Goal: Book appointment/travel/reservation

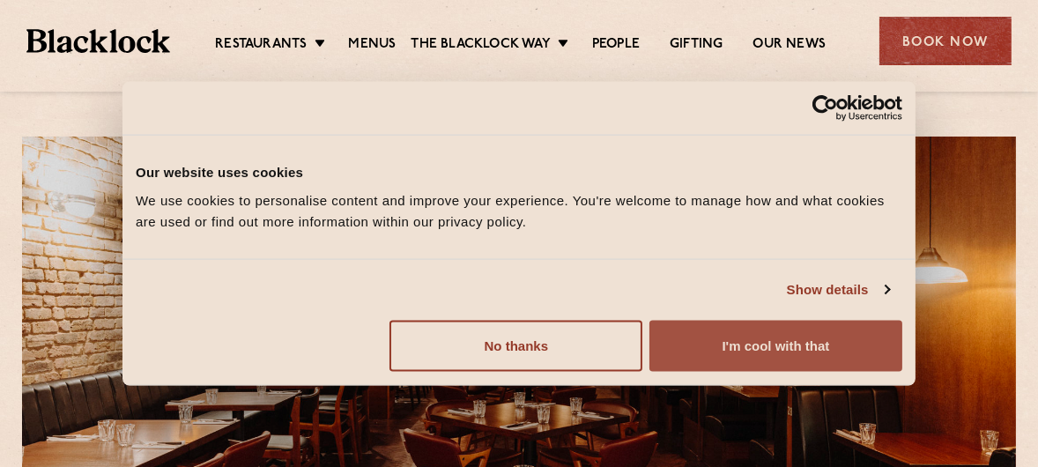
click at [803, 352] on button "I'm cool with that" at bounding box center [776, 345] width 253 height 51
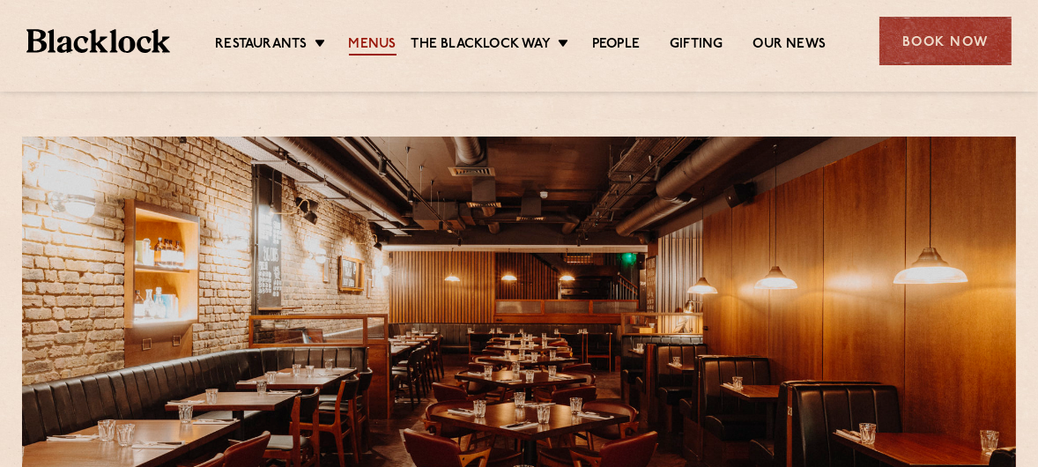
click at [390, 43] on link "Menus" at bounding box center [373, 45] width 48 height 19
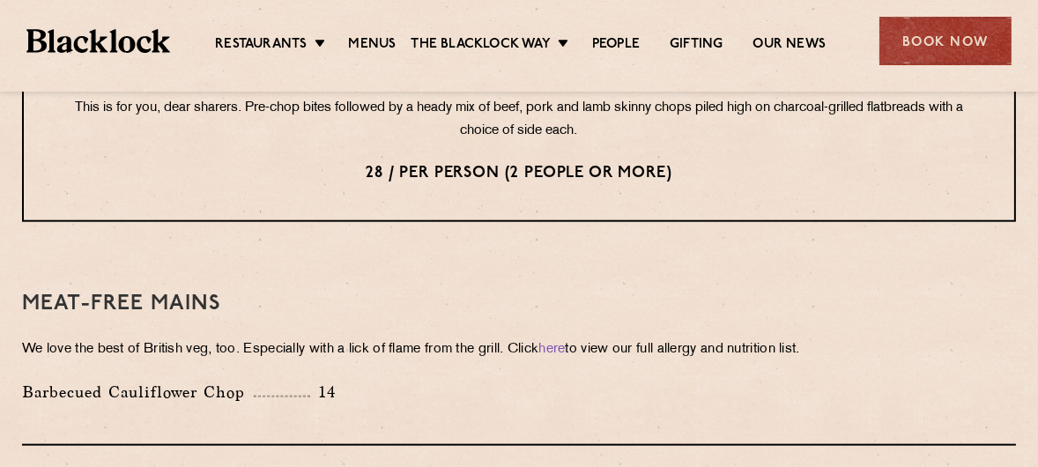
scroll to position [2468, 0]
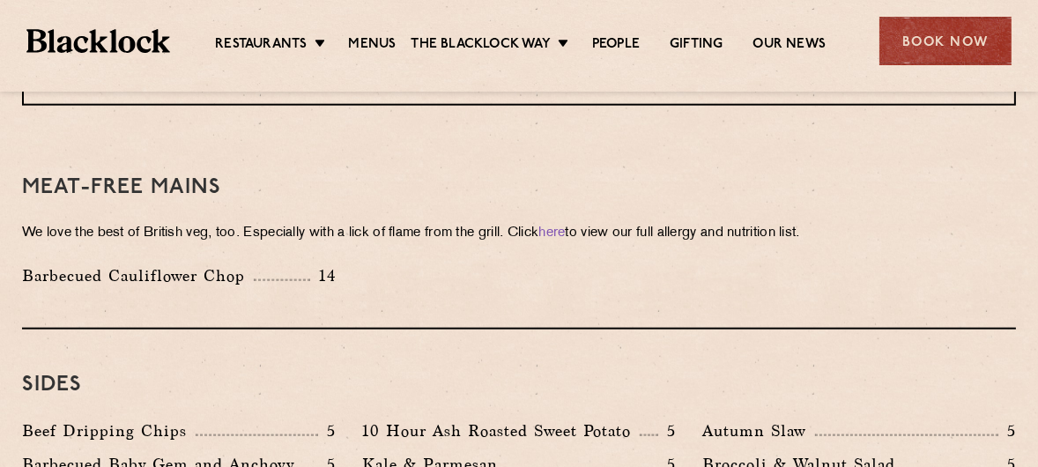
drag, startPoint x: 920, startPoint y: 50, endPoint x: 883, endPoint y: 74, distance: 44.0
click at [920, 50] on div "Book Now" at bounding box center [946, 41] width 132 height 48
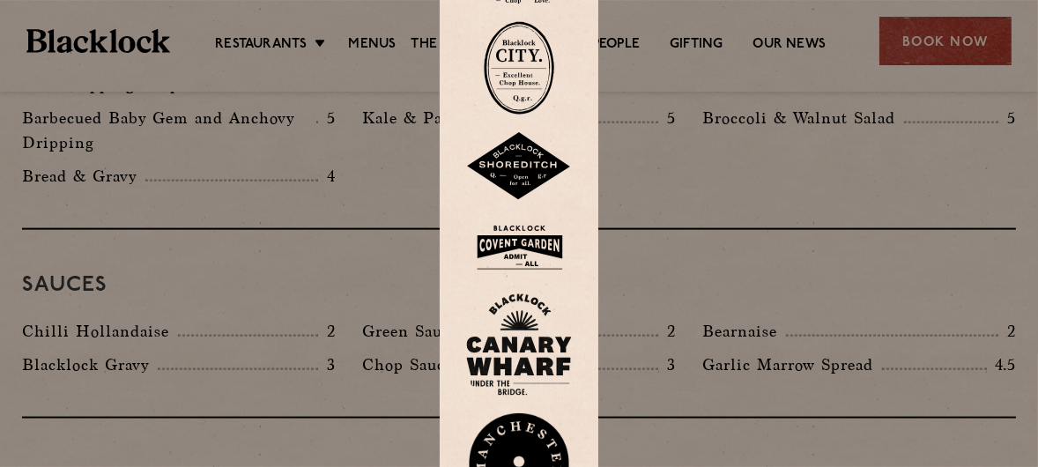
scroll to position [2821, 0]
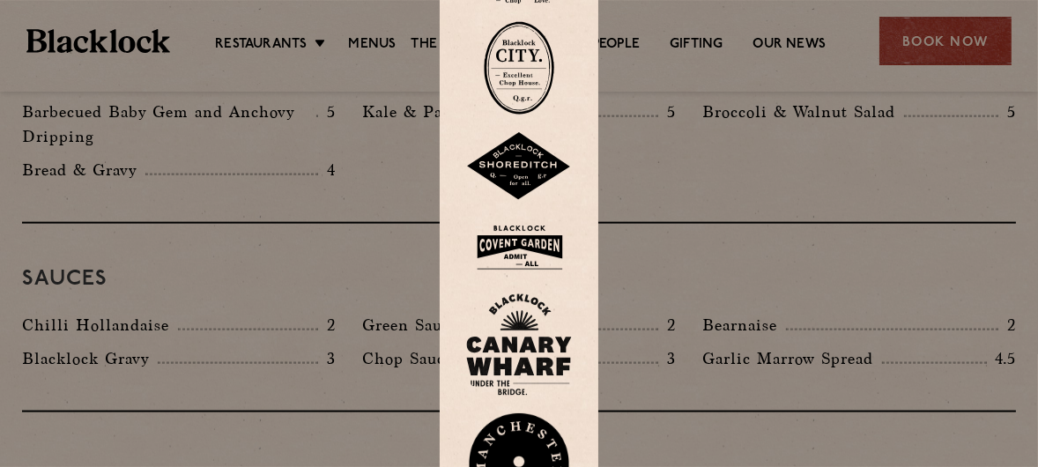
click at [532, 243] on img at bounding box center [519, 247] width 106 height 57
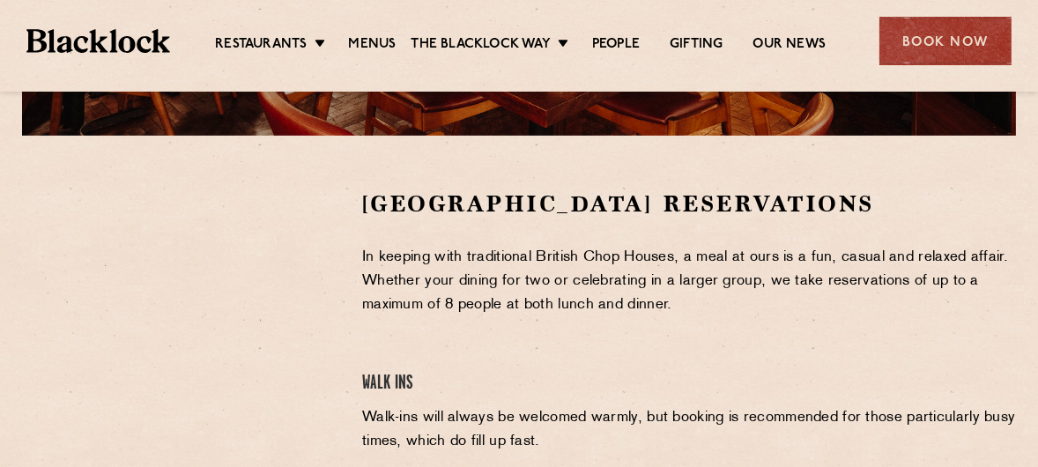
scroll to position [617, 0]
